Goal: Task Accomplishment & Management: Manage account settings

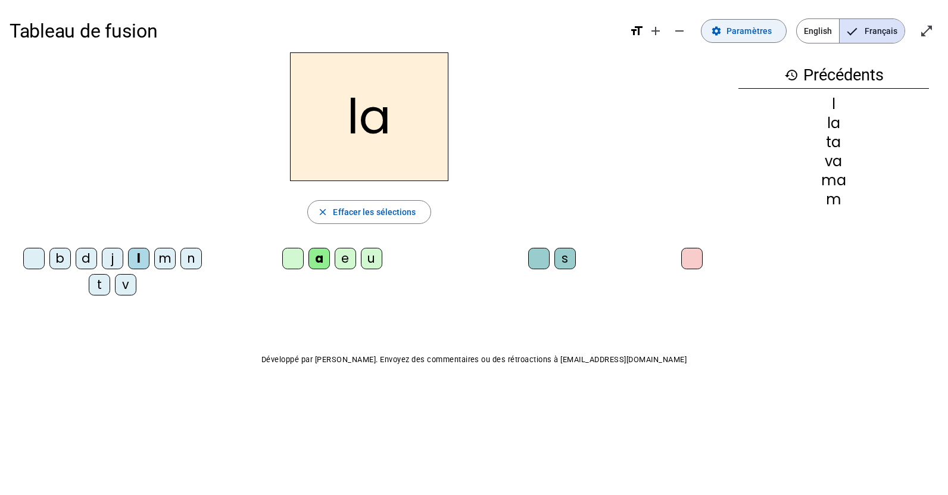
click at [743, 32] on span "Paramètres" at bounding box center [748, 31] width 45 height 14
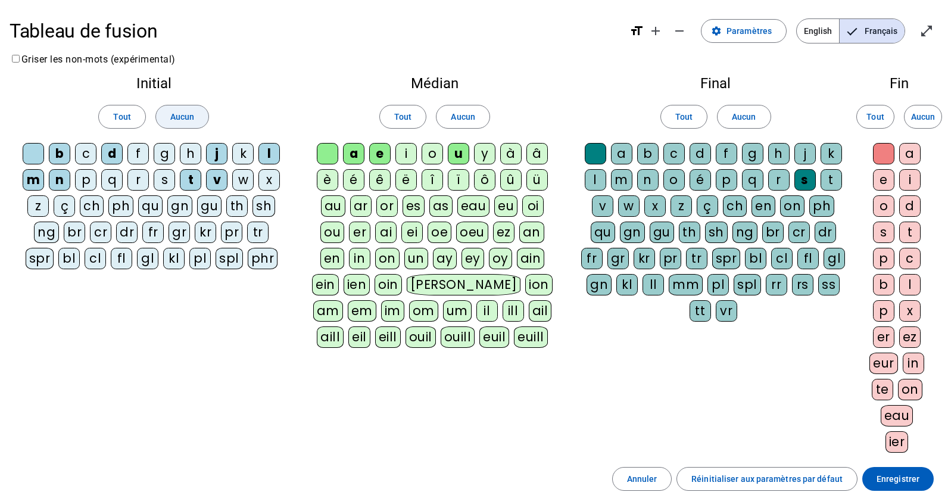
click at [167, 123] on span at bounding box center [182, 116] width 52 height 29
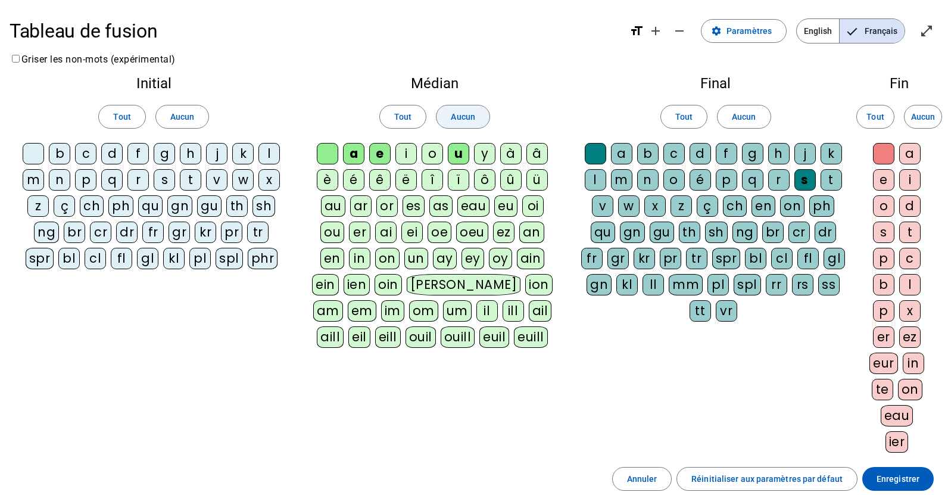
click at [458, 118] on span "Aucun" at bounding box center [463, 117] width 24 height 14
click at [750, 121] on span "Aucun" at bounding box center [744, 117] width 24 height 14
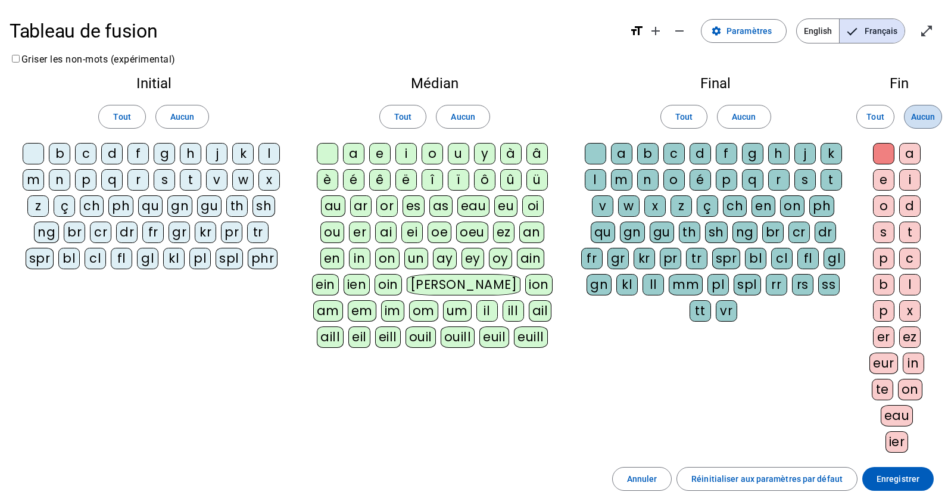
click at [930, 117] on span "Aucun" at bounding box center [923, 117] width 24 height 14
click at [745, 36] on span "Paramètres" at bounding box center [748, 31] width 45 height 14
click at [31, 149] on div at bounding box center [33, 153] width 21 height 21
click at [33, 175] on div "m" at bounding box center [33, 179] width 21 height 21
click at [354, 151] on div "a" at bounding box center [353, 153] width 21 height 21
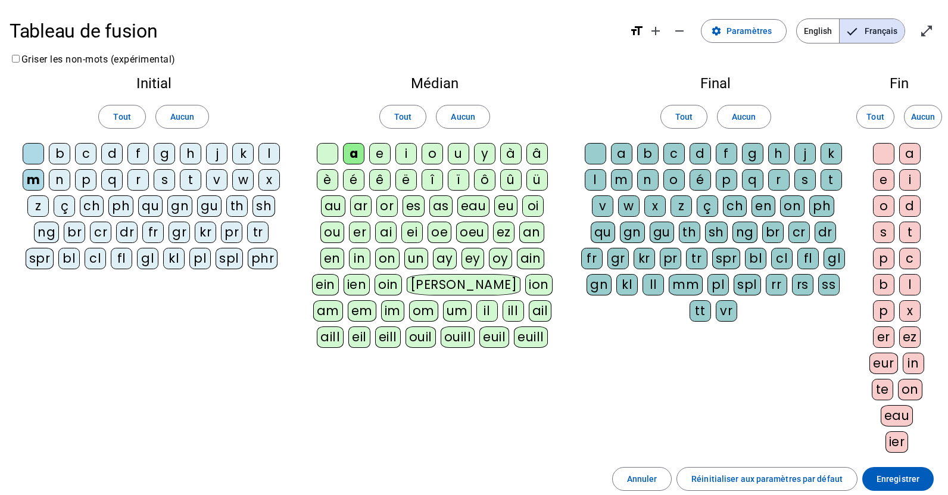
click at [212, 176] on div "v" at bounding box center [216, 179] width 21 height 21
click at [190, 178] on div "t" at bounding box center [190, 179] width 21 height 21
click at [271, 154] on div "l" at bounding box center [268, 153] width 21 height 21
click at [382, 147] on div "e" at bounding box center [379, 153] width 21 height 21
click at [214, 155] on div "j" at bounding box center [216, 153] width 21 height 21
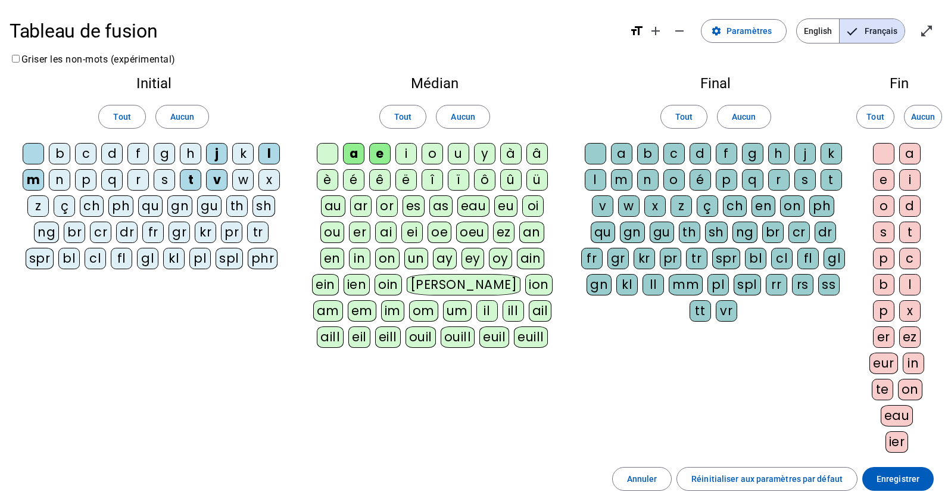
click at [61, 184] on div "n" at bounding box center [59, 179] width 21 height 21
click at [110, 156] on div "d" at bounding box center [111, 153] width 21 height 21
click at [466, 152] on div "u" at bounding box center [458, 153] width 21 height 21
click at [49, 155] on div "b" at bounding box center [59, 153] width 21 height 21
click at [806, 180] on div "s" at bounding box center [804, 179] width 21 height 21
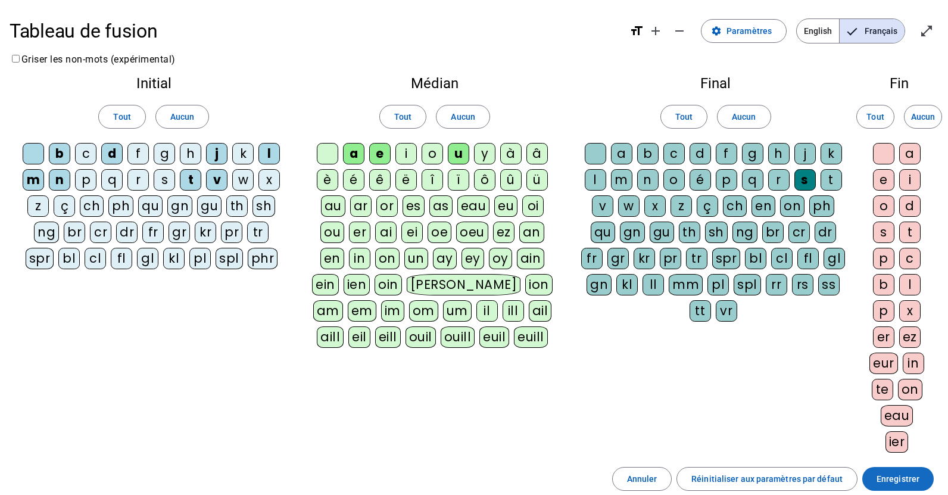
click at [908, 478] on span "Enregistrer" at bounding box center [897, 478] width 43 height 14
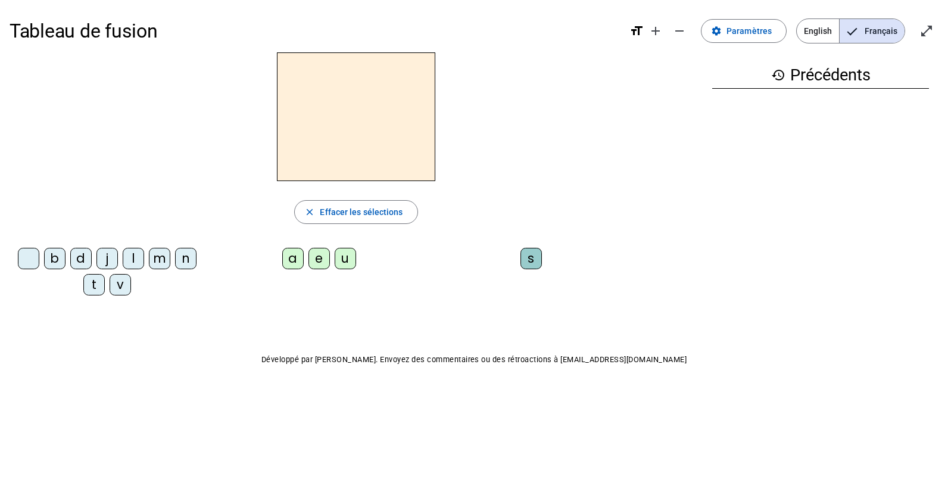
click at [163, 257] on div "m" at bounding box center [159, 258] width 21 height 21
click at [292, 257] on div "a" at bounding box center [292, 258] width 21 height 21
click at [117, 287] on div "v" at bounding box center [120, 284] width 21 height 21
click at [95, 286] on div "t" at bounding box center [93, 284] width 21 height 21
click at [134, 253] on div "l" at bounding box center [133, 258] width 21 height 21
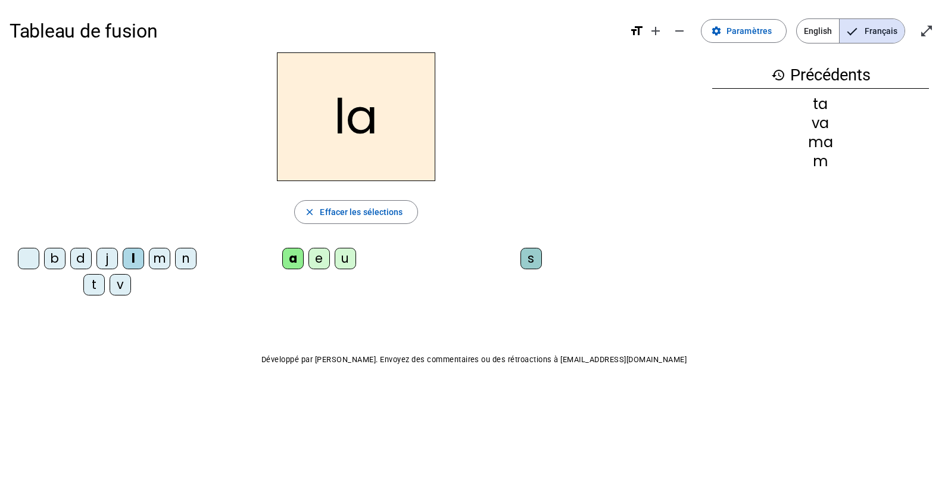
click at [319, 254] on div "e" at bounding box center [318, 258] width 21 height 21
click at [344, 258] on div "u" at bounding box center [345, 258] width 21 height 21
click at [733, 32] on span "Paramètres" at bounding box center [748, 31] width 45 height 14
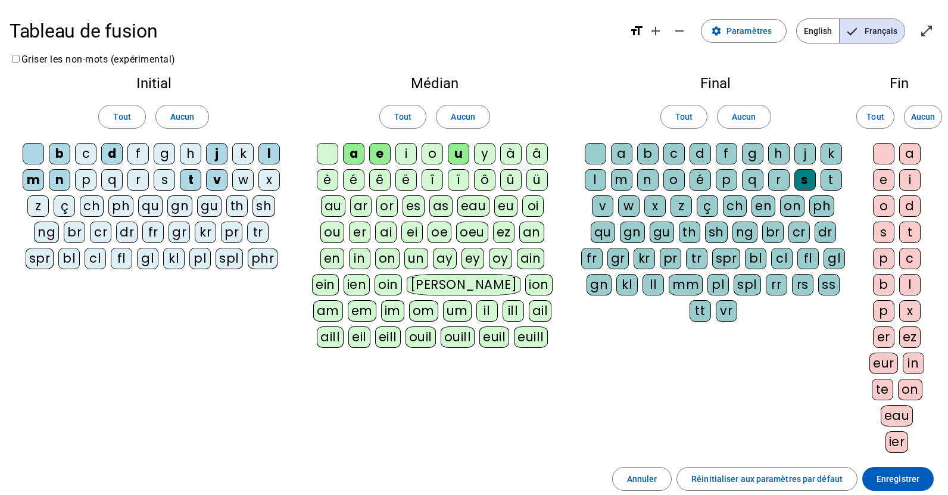
click at [330, 154] on div at bounding box center [327, 153] width 21 height 21
click at [591, 151] on div at bounding box center [594, 153] width 21 height 21
click at [908, 473] on span "Enregistrer" at bounding box center [897, 478] width 43 height 14
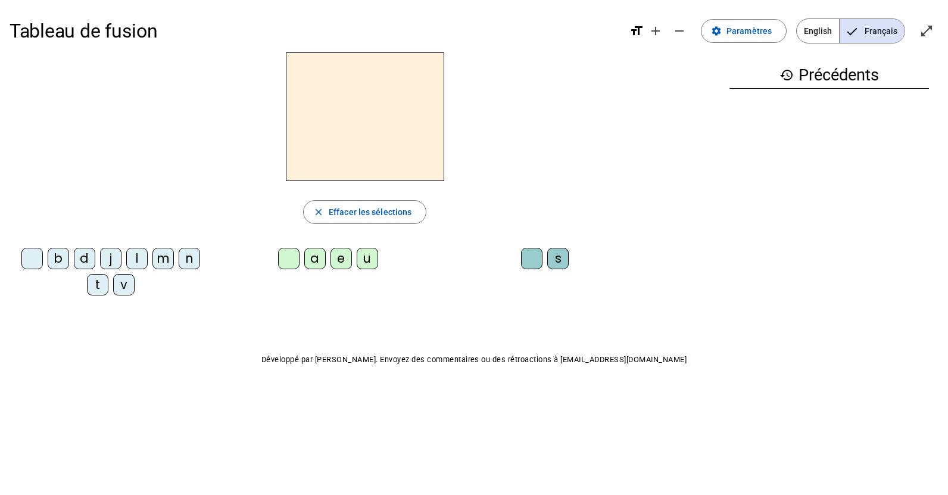
click at [161, 261] on div "m" at bounding box center [162, 258] width 21 height 21
click at [314, 259] on div "a" at bounding box center [314, 258] width 21 height 21
click at [287, 262] on div at bounding box center [288, 258] width 21 height 21
